Goal: Use online tool/utility: Utilize a website feature to perform a specific function

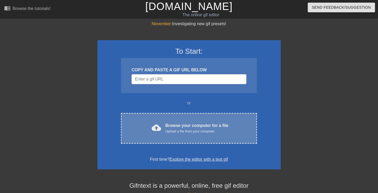
click at [190, 133] on div "Upload a file from your computer" at bounding box center [196, 131] width 63 height 5
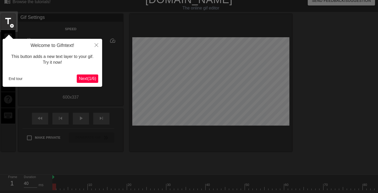
scroll to position [13, 0]
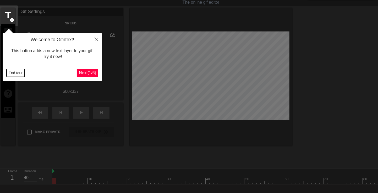
click at [12, 73] on button "End tour" at bounding box center [16, 73] width 18 height 8
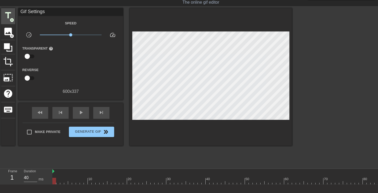
click at [12, 17] on span "title" at bounding box center [8, 15] width 10 height 10
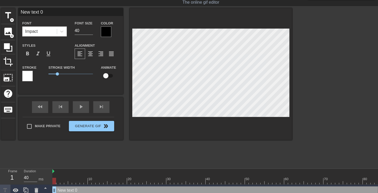
type input "40"
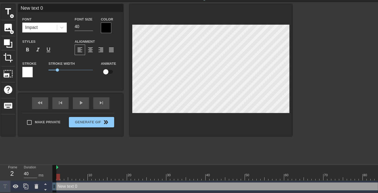
drag, startPoint x: 53, startPoint y: 166, endPoint x: 56, endPoint y: 166, distance: 3.4
click at [106, 27] on div at bounding box center [106, 28] width 10 height 10
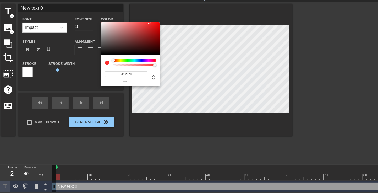
type input "#FFFFFF"
drag, startPoint x: 106, startPoint y: 43, endPoint x: 91, endPoint y: 11, distance: 35.3
click at [91, 11] on div "#FFFFFF hex" at bounding box center [189, 96] width 378 height 193
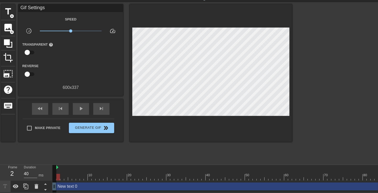
click at [58, 170] on div at bounding box center [58, 173] width 4 height 7
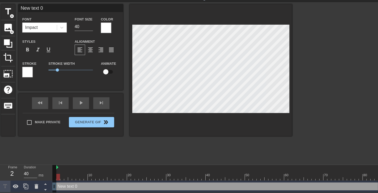
click at [32, 69] on div at bounding box center [27, 72] width 10 height 10
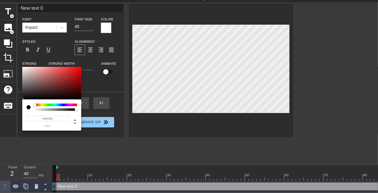
type input "#000000"
drag, startPoint x: 37, startPoint y: 92, endPoint x: 11, endPoint y: 106, distance: 29.8
click at [11, 106] on div "#000000 hex" at bounding box center [189, 96] width 378 height 193
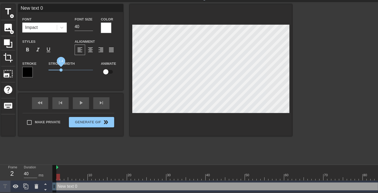
click at [61, 69] on span "1.4" at bounding box center [70, 70] width 45 height 6
type input "A"
type textarea "A"
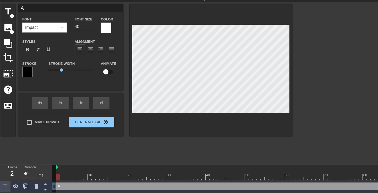
type input "Al"
type textarea "Al"
type input "All"
type textarea "All"
type input "All I"
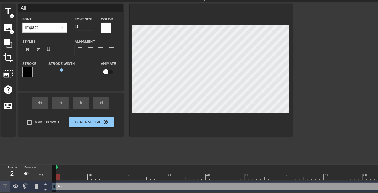
type textarea "All I"
type input "All I"
type textarea "All I"
type input "All I c"
type textarea "All I c"
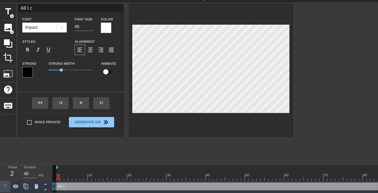
type input "All I ca"
type textarea "All I ca"
type input "All I can"
type textarea "All I can"
type input "All I can"
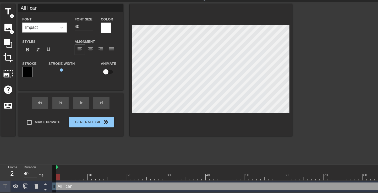
type textarea "All I can"
type input "All I can d"
type textarea "All I can d"
type input "All I can do"
type textarea "All I can do"
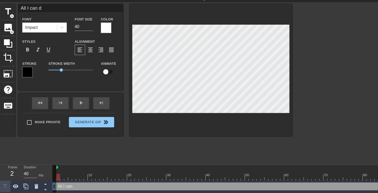
scroll to position [0, 1]
type input "All I can do"
type textarea "All I can do"
type input "All I can do r"
type textarea "All I can do r"
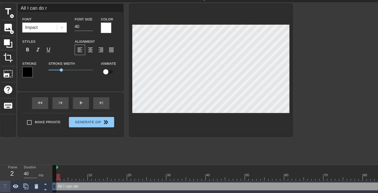
type input "All I can do ri"
type textarea "All I can do ri"
type input "All I can do rig"
type textarea "All I can do rig"
type input "All I can do righ"
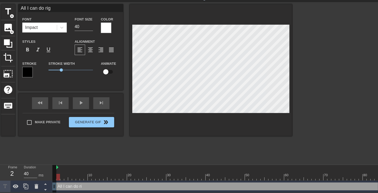
type textarea "All I can do righ"
type input "All I can do right"
type textarea "All I can do right"
type input "All I can do right"
type textarea "All I can do right"
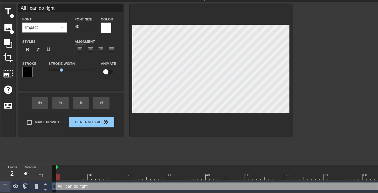
type input "All I can do right n"
type textarea "All I can do right n"
type input "All I can do right no"
type textarea "All I can do right no"
type input "All I can do right now"
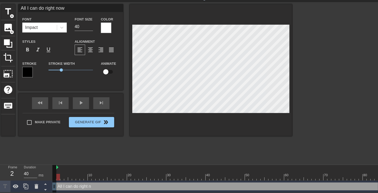
scroll to position [0, 2]
type textarea "All I can do right now"
type input "50"
drag, startPoint x: 68, startPoint y: 176, endPoint x: 224, endPoint y: 178, distance: 155.9
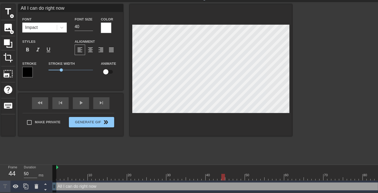
scroll to position [8, 0]
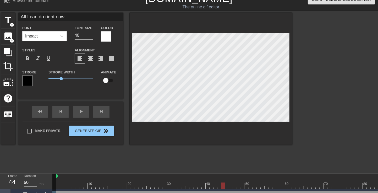
type input "All I can do right now"
type textarea "All I can do right now"
type input "All I can do right now i"
type textarea "All I can do right now i"
type input "All I can do right now is"
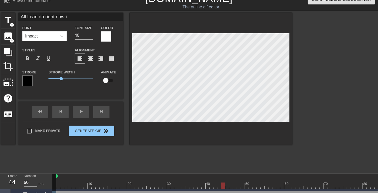
type textarea "All I can do right now is"
type input "All I can do right now is"
type textarea "All I can do right now is"
type input "All I can do right now is p"
type textarea "All I can do right now is p"
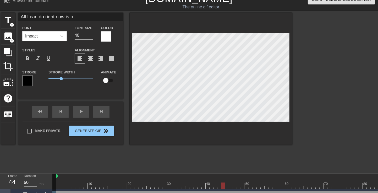
type input "All I can do right now is pu"
type textarea "All I can do right now is pu"
type input "All I can do right now is put"
type textarea "All I can do right now is put"
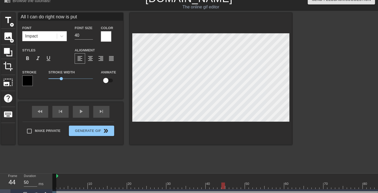
type input "All I can do right now is put"
type textarea "All I can do right now is put"
type input "All I can do right now is put"
type textarea "All I can do right now is put"
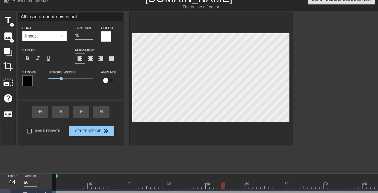
type input "All I can do right now is put o"
type textarea "All I can do right now is put o"
type input "All I can do right now is put on"
type textarea "All I can do right now is put on"
type input "All I can do right now is put on"
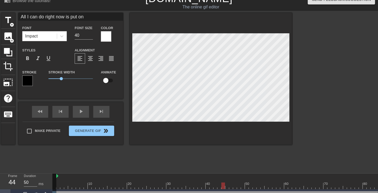
type textarea "All I can do right now is put on a"
type input "All I can do right now is put on a"
type textarea "All I can do right now is put on a"
type input "All I can do right now is put on a b"
type textarea "All I can do right now is put on a b"
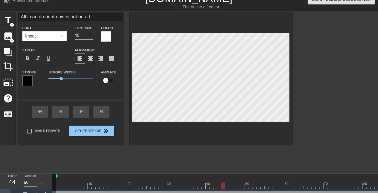
type input "All I can do right now is put on a br"
type textarea "All I can do right now is put on a br"
type input "All I can do right now is put on a bra"
type textarea "All I can do right now is put on a bra"
type input "All I can do right now is put on a brav"
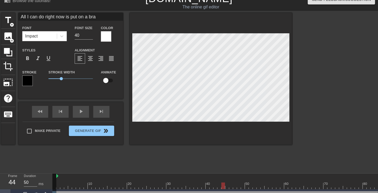
type textarea "All I can do right now is put on a brav"
type input "All I can do right now is put on a brave"
type textarea "All I can do right now is put on a brave"
type input "All I can do right now is put on a brave"
type textarea "All I can do right now is put on a brave"
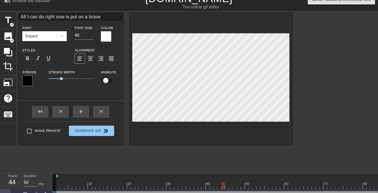
type input "All I can do right now is put on a brave f"
type textarea "All I can do right now is put on a brave f"
type input "All I can do right now is put on a brave fa"
type textarea "All I can do right now is put on a brave fa"
type input "All I can do right now is put on a brave fac"
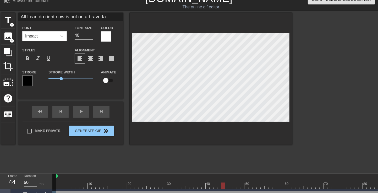
type textarea "All I can do right now is put on a brave fac"
type input "All I can do right now is put on a brave face"
type textarea "All I can do right now is put on a brave face"
type input "All I can do right now is put on a brave face"
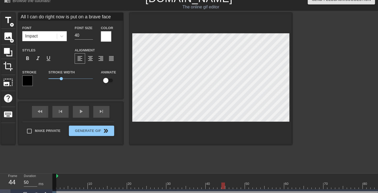
type textarea "All I can do right now is put on a brave face"
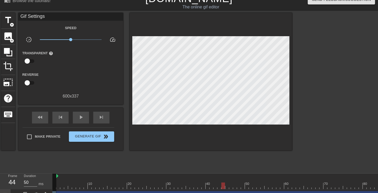
click at [232, 159] on div "title add_circle image add_circle crop photo_size_select_large help keyboard Gi…" at bounding box center [146, 91] width 291 height 157
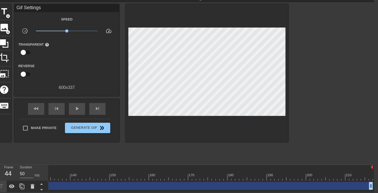
scroll to position [0, 524]
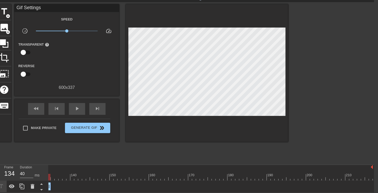
drag, startPoint x: 371, startPoint y: 186, endPoint x: 47, endPoint y: 189, distance: 323.2
click at [47, 189] on div "Frame 134 Duration 40 ms 10 20 30 40 50 60 70 80 90 100 110 120 130 140 150" at bounding box center [185, 179] width 378 height 28
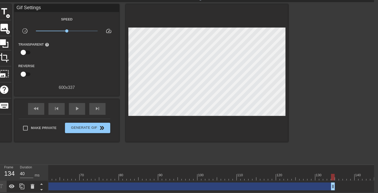
scroll to position [0, 240]
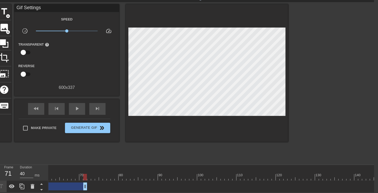
drag, startPoint x: 332, startPoint y: 184, endPoint x: 82, endPoint y: 183, distance: 250.7
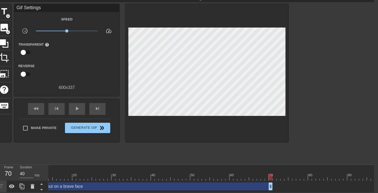
scroll to position [0, 0]
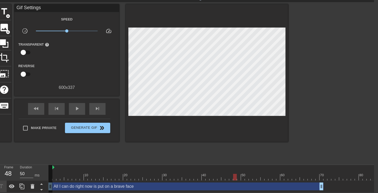
type input "40"
drag, startPoint x: 54, startPoint y: 178, endPoint x: 248, endPoint y: 181, distance: 194.1
click at [248, 181] on div "10 20 30 40 50 60 70 80 90 100 110 120 130 140 150 160" at bounding box center [211, 179] width 326 height 28
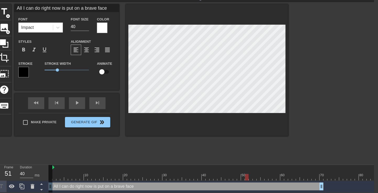
type input "All I can do right now is put on a brave face"
type textarea "All I can do right now is put on a brave face"
type input "All I can do right now is put on a brave face"
type textarea "All I can do right now is put on a brave face"
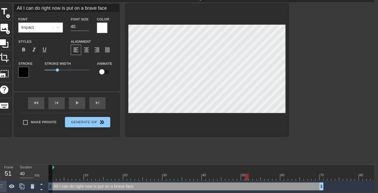
scroll to position [1, 1]
type input "All I can do right now is put on a brave face"
type textarea "All I can do right now is put on a brave face"
type input "All I can do right now is put on a brave face"
type textarea "All I can do right now is put on a brave face"
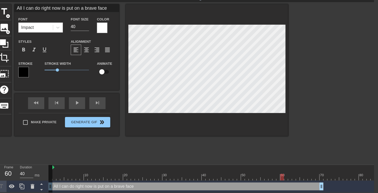
drag, startPoint x: 249, startPoint y: 177, endPoint x: 281, endPoint y: 178, distance: 32.2
drag, startPoint x: 321, startPoint y: 187, endPoint x: 282, endPoint y: 189, distance: 39.1
type input "40"
drag, startPoint x: 286, startPoint y: 178, endPoint x: 283, endPoint y: 177, distance: 3.0
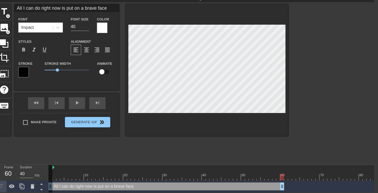
click at [23, 183] on div at bounding box center [22, 186] width 10 height 12
type input "All I can do right now is put on a brave face"
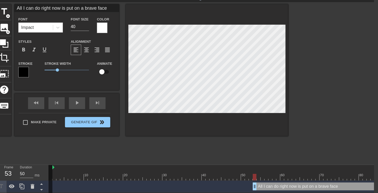
type input "40"
drag, startPoint x: 85, startPoint y: 188, endPoint x: 316, endPoint y: 184, distance: 231.0
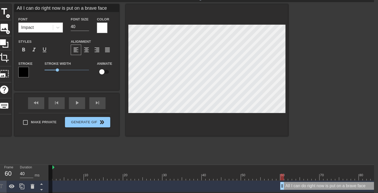
scroll to position [28, 4]
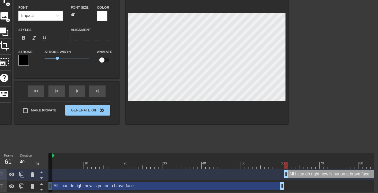
drag, startPoint x: 291, startPoint y: 174, endPoint x: 296, endPoint y: 174, distance: 4.5
type input "A"
type textarea "A"
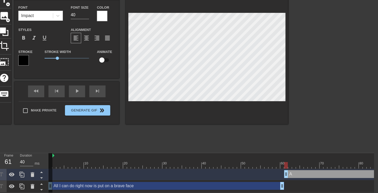
type input "An"
type textarea "An"
type input "And"
type textarea "And"
type input "And"
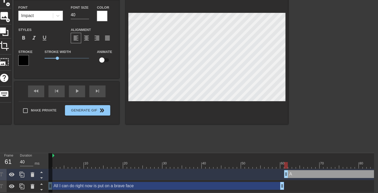
type textarea "And"
type input "And g"
type textarea "And g"
type input "And go"
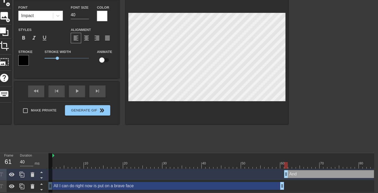
type textarea "And go"
type input "And go"
type textarea "And go"
type input "And go o"
type textarea "And go o"
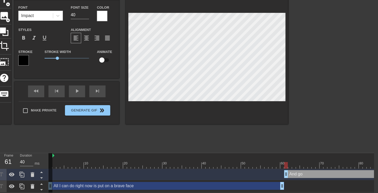
type input "And go ou"
type textarea "And go ou"
type input "And go out"
type textarea "And go out"
type input "And go out"
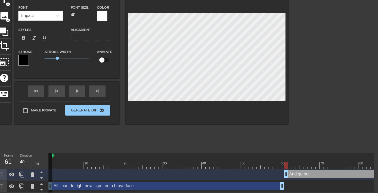
type textarea "And go out"
type input "And go out t"
type textarea "And go out t"
type input "And go out th"
type textarea "And go out th"
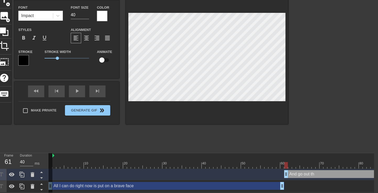
type input "And go out the"
type textarea "And go out the"
type input "And go out ther"
type textarea "And go out ther"
type input "And go out there"
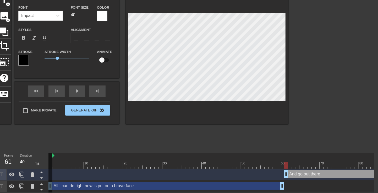
scroll to position [0, 2]
type textarea "And go out there"
type input "And go out there"
type textarea "And go out there"
type input "And go out there a"
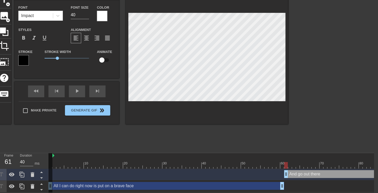
type textarea "And go out there a"
type input "And go out there an"
type textarea "And go out there an"
type input "And go out there and"
type textarea "And go out there and"
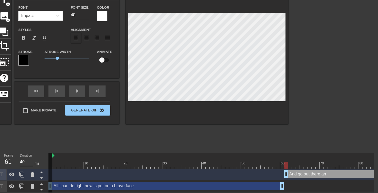
type input "And go out there and"
type textarea "And go out there and"
type input "And go out there and b"
type textarea "And go out there and b"
type input "And go out there and be"
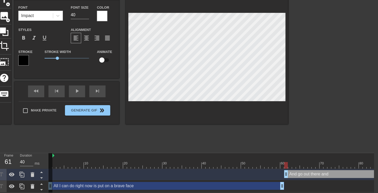
type textarea "And go out there and be"
type input "And go out there and be"
type textarea "And go out there and be"
type input "And go out there and be t"
type textarea "And go out there and be t"
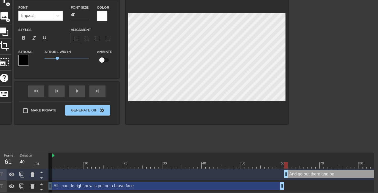
type input "And go out there and be th"
type textarea "And go out there and be th"
type input "And go out there and be the"
type textarea "And go out there and be ther"
type input "And go out there and be there"
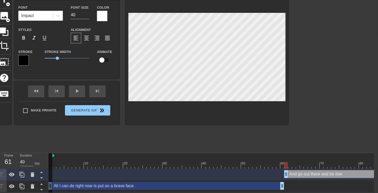
scroll to position [0, 3]
type textarea "And go out there and be there"
type input "And go out there and be there"
type textarea "And go out there and be there"
type input "And go out there and be there"
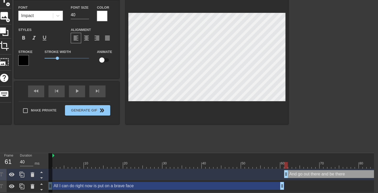
type textarea "And go out there and be there"
type input "And go out there and be there l"
type textarea "And go out there and be there l"
type input "And go out there and be there le"
type textarea "And go out there and be there le"
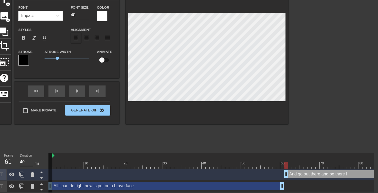
type input "And go out there and be there lea"
type textarea "And go out there and be there lead"
type input "And go out there and be there leade"
type textarea "And go out there and be there leade"
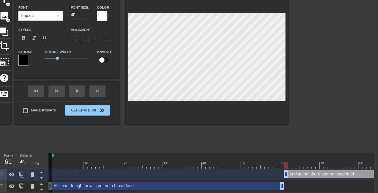
type input "And go out there and be there leader"
type textarea "And go out there and be there leader"
type input "And go out there and be thee leader"
type textarea "And go out there and be thee leader"
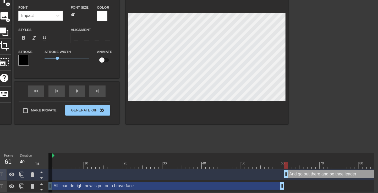
type input "And go out there and be theie leader"
type textarea "And go out there and be theie leader"
type input "And go out there and be thei leader"
type textarea "And go out there and be thei leader"
type input "And go out there and be their leader"
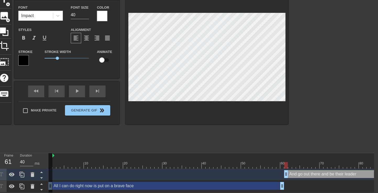
type textarea "And go out there and be their leader"
type input "And go out there and be their leader"
type textarea "And go out there and be their leader"
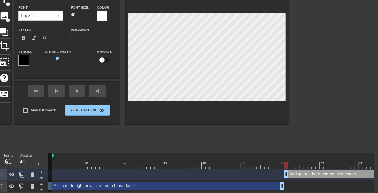
type input "And go out there and be their leader"
type textarea "And go out there and be their leader"
click at [87, 41] on span "format_align_center" at bounding box center [86, 38] width 6 height 6
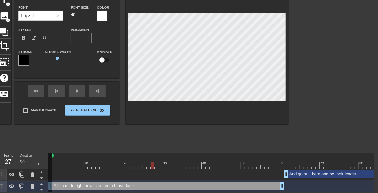
click at [87, 38] on span "format_align_center" at bounding box center [86, 38] width 6 height 6
click at [268, 112] on div at bounding box center [207, 58] width 162 height 132
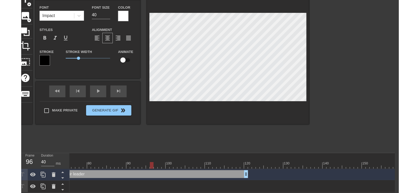
scroll to position [1, 313]
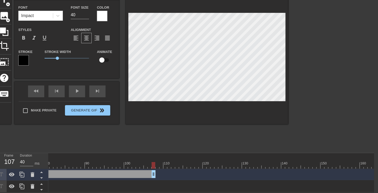
drag, startPoint x: 205, startPoint y: 174, endPoint x: 155, endPoint y: 174, distance: 49.8
click at [155, 174] on div "And go out there and be their leader drag_handle drag_handle" at bounding box center [159, 174] width 849 height 8
click at [158, 165] on div at bounding box center [159, 165] width 849 height 7
type input "40"
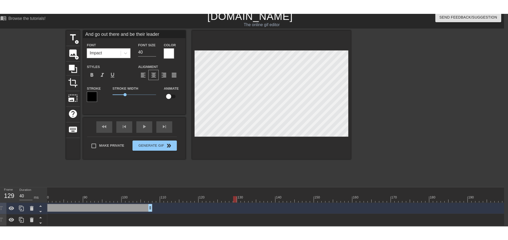
scroll to position [0, 4]
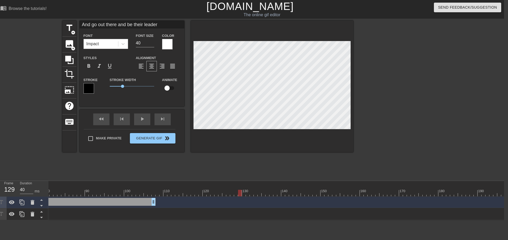
click at [157, 193] on div at bounding box center [159, 193] width 849 height 7
click at [125, 193] on div "And go out there and be their leader drag_handle drag_handle" at bounding box center [63, 202] width 185 height 8
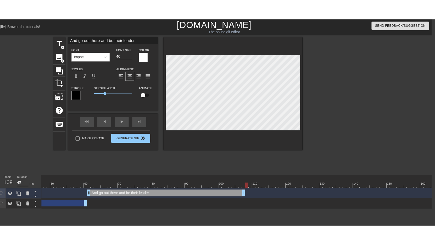
scroll to position [1, 0]
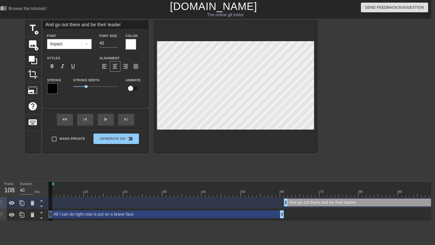
click at [22, 193] on icon at bounding box center [22, 203] width 6 height 6
type input "And go out there and be their leader"
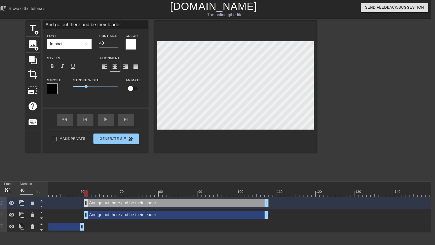
scroll to position [0, 208]
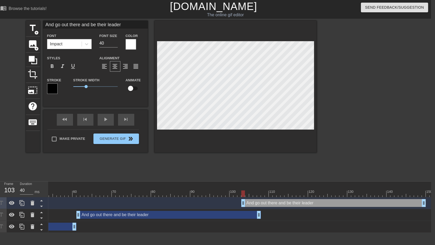
drag, startPoint x: 197, startPoint y: 204, endPoint x: 320, endPoint y: 206, distance: 122.9
click at [357, 193] on div "And go out there and be their leader drag_handle drag_handle" at bounding box center [333, 203] width 185 height 8
drag, startPoint x: 323, startPoint y: 203, endPoint x: 338, endPoint y: 204, distance: 14.9
click at [338, 193] on div "And go out there and be their leader drag_handle drag_handle" at bounding box center [353, 203] width 185 height 8
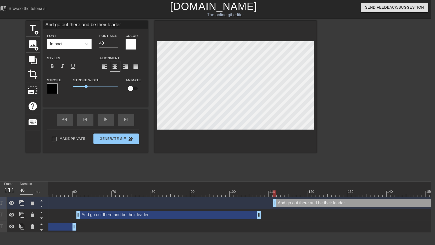
drag, startPoint x: 263, startPoint y: 204, endPoint x: 277, endPoint y: 205, distance: 13.2
click at [268, 193] on div at bounding box center [265, 193] width 849 height 7
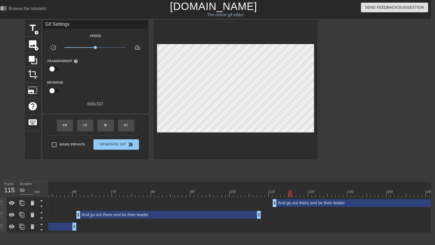
type input "40"
drag, startPoint x: 276, startPoint y: 194, endPoint x: 278, endPoint y: 196, distance: 3.3
click at [278, 193] on div "10 20 30 40 50 60 70 80 90 100 110 120 130 140 150 160" at bounding box center [265, 188] width 849 height 15
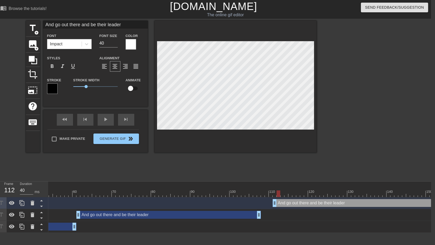
type input "I"
type textarea "I"
type input "It"
type textarea "It"
type input "It'"
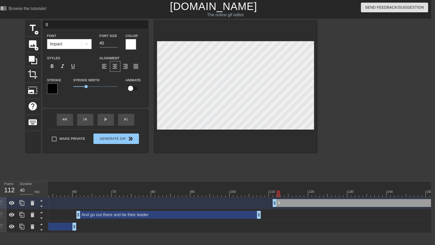
type textarea "It'"
type input "It's"
type textarea "It's"
type input "It's"
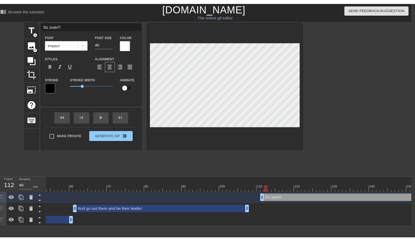
scroll to position [0, 0]
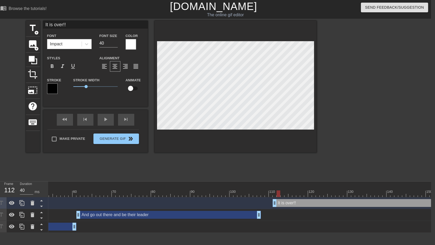
click at [285, 193] on div "It is over!! drag_handle drag_handle" at bounding box center [265, 203] width 849 height 12
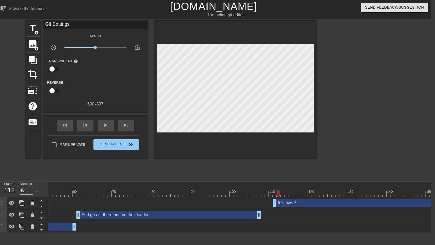
click at [285, 193] on div at bounding box center [265, 193] width 849 height 7
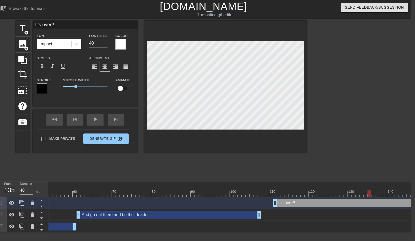
click at [328, 189] on div at bounding box center [328, 191] width 1 height 5
click at [299, 192] on div at bounding box center [265, 193] width 849 height 7
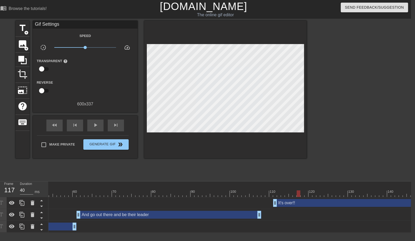
drag, startPoint x: 298, startPoint y: 198, endPoint x: 331, endPoint y: 197, distance: 32.5
click at [331, 193] on div "It's over!! drag_handle drag_handle" at bounding box center [265, 203] width 849 height 12
drag, startPoint x: 333, startPoint y: 193, endPoint x: 365, endPoint y: 193, distance: 31.4
click at [365, 193] on div at bounding box center [265, 193] width 849 height 7
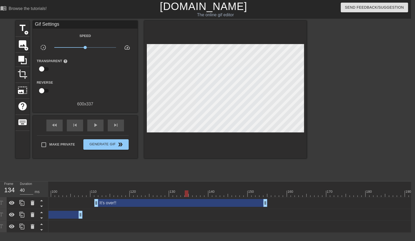
scroll to position [0, 343]
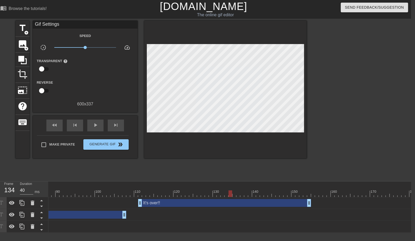
drag, startPoint x: 180, startPoint y: 194, endPoint x: 276, endPoint y: 197, distance: 95.7
click at [290, 193] on div "10 20 30 40 50 60 70 80 90 100 110 120 130 140 150 160" at bounding box center [229, 206] width 362 height 51
click at [270, 193] on div "10 20 30 40 50 60 70 80 90 100 110 120 130 140 150 160" at bounding box center [229, 206] width 362 height 51
drag, startPoint x: 265, startPoint y: 193, endPoint x: 362, endPoint y: 198, distance: 97.1
click at [362, 193] on div "10 20 30 40 50 60 70 80 90 100 110 120 130 140 150 160" at bounding box center [229, 206] width 362 height 51
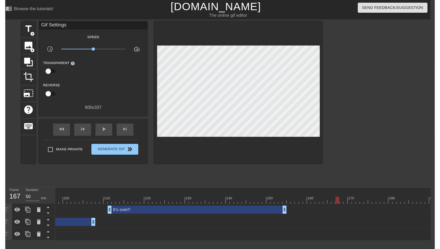
scroll to position [0, 382]
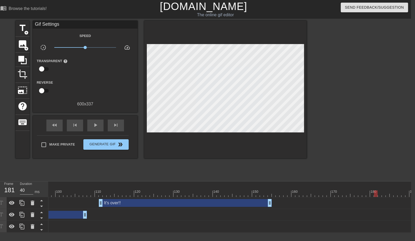
drag, startPoint x: 328, startPoint y: 192, endPoint x: 376, endPoint y: 197, distance: 48.2
click at [376, 193] on div "10 20 30 40 50 60 70 80 90 100 110 120 130 140 150 160" at bounding box center [229, 206] width 362 height 51
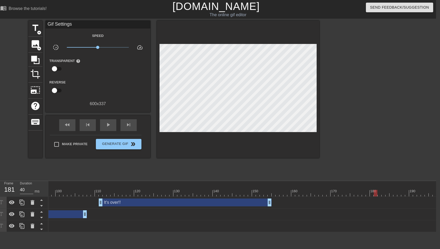
click at [126, 193] on div "It's over!! drag_handle drag_handle" at bounding box center [185, 203] width 173 height 8
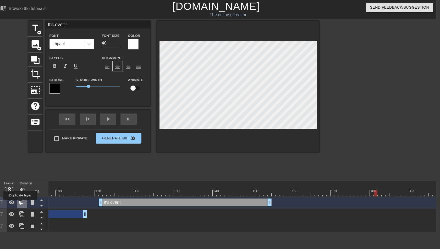
click at [21, 193] on icon at bounding box center [22, 203] width 6 height 6
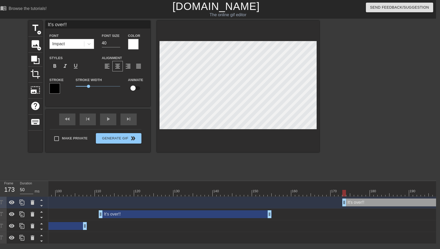
drag, startPoint x: 122, startPoint y: 204, endPoint x: 396, endPoint y: 203, distance: 274.0
click at [378, 193] on div "It's over!! drag_handle drag_handle" at bounding box center [428, 203] width 173 height 8
drag, startPoint x: 345, startPoint y: 201, endPoint x: 379, endPoint y: 201, distance: 34.3
click at [307, 163] on div "title add_circle image add_circle crop photo_size_select_large help keyboard We…" at bounding box center [173, 99] width 291 height 157
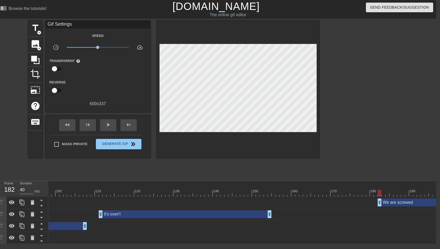
click at [90, 193] on div at bounding box center [91, 193] width 849 height 7
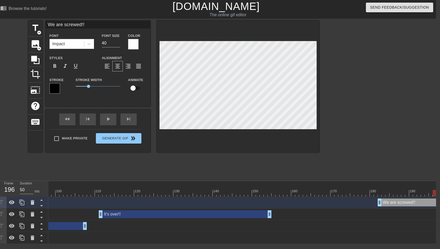
click at [117, 193] on div at bounding box center [91, 193] width 849 height 7
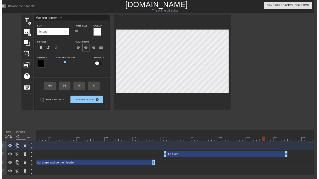
scroll to position [0, 98]
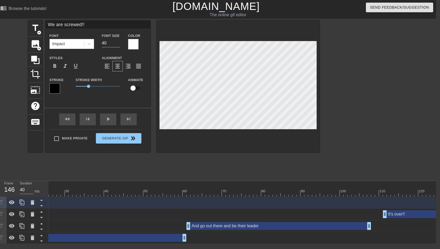
click at [189, 193] on div at bounding box center [375, 193] width 849 height 7
click at [176, 192] on div at bounding box center [375, 193] width 849 height 7
click at [196, 193] on div at bounding box center [375, 193] width 849 height 7
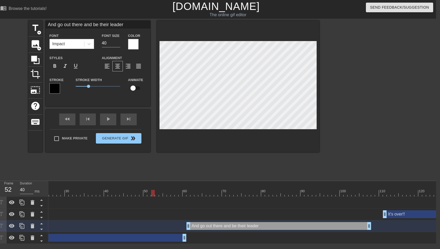
click at [155, 192] on div at bounding box center [375, 193] width 849 height 7
click at [101, 191] on div at bounding box center [375, 193] width 849 height 7
click at [192, 193] on div at bounding box center [375, 193] width 849 height 7
click at [378, 193] on div at bounding box center [375, 193] width 849 height 7
click at [129, 140] on button "Generate Gif double_arrow" at bounding box center [118, 138] width 45 height 10
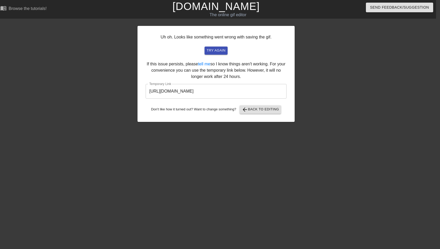
click at [181, 89] on input "[URL][DOMAIN_NAME]" at bounding box center [216, 91] width 141 height 15
